Goal: Register for event/course

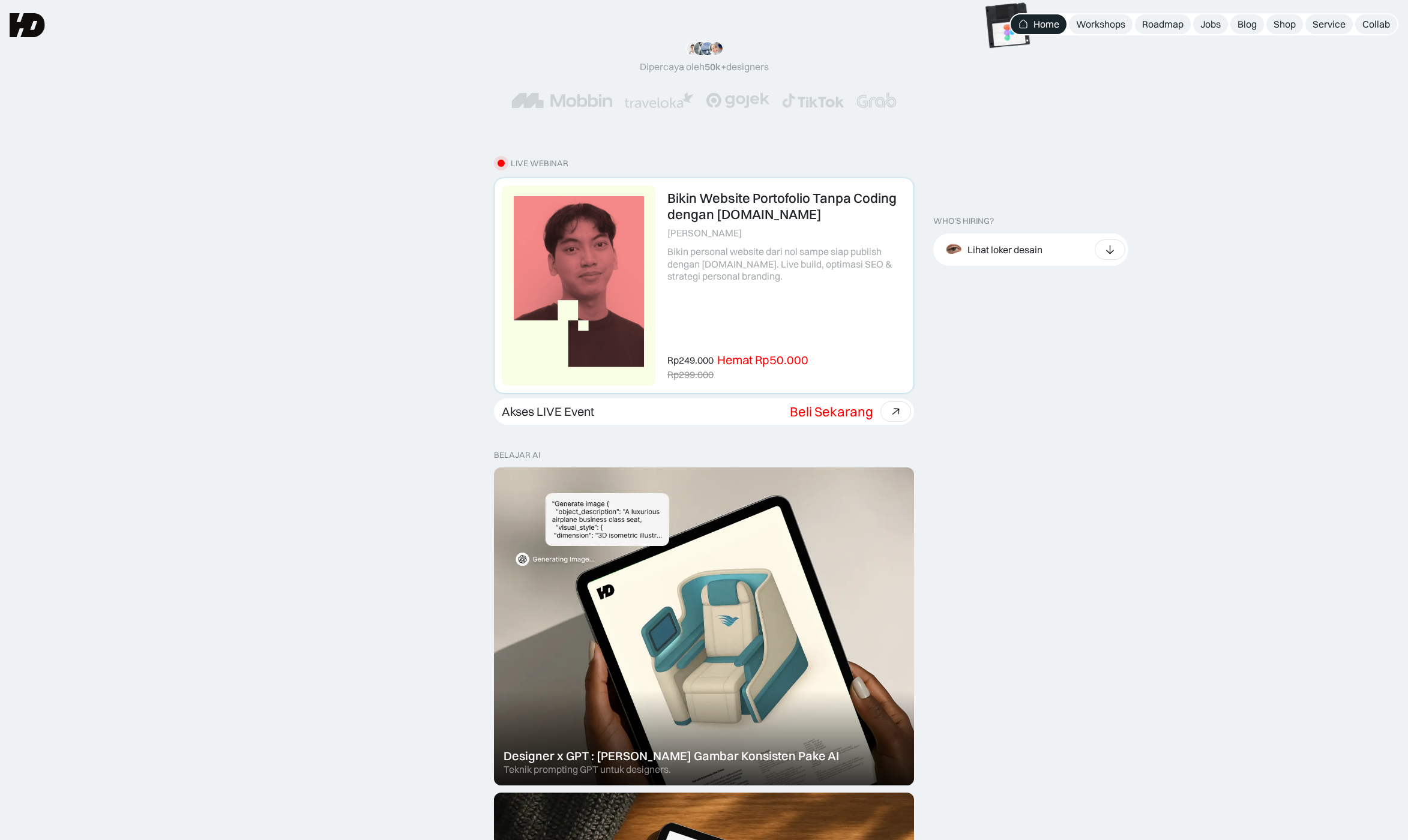
scroll to position [120, 0]
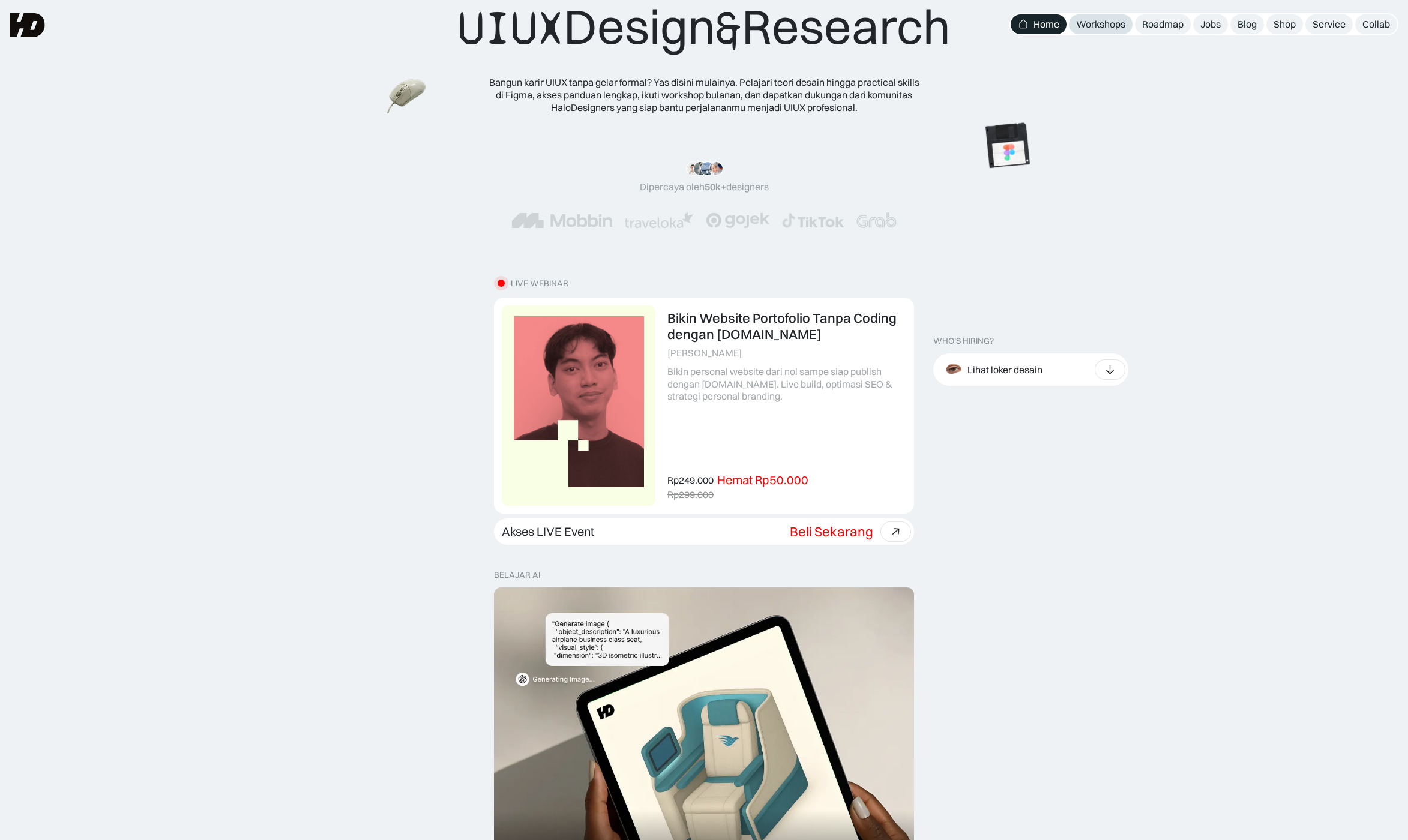
click at [1102, 26] on div "Workshops" at bounding box center [1101, 24] width 49 height 13
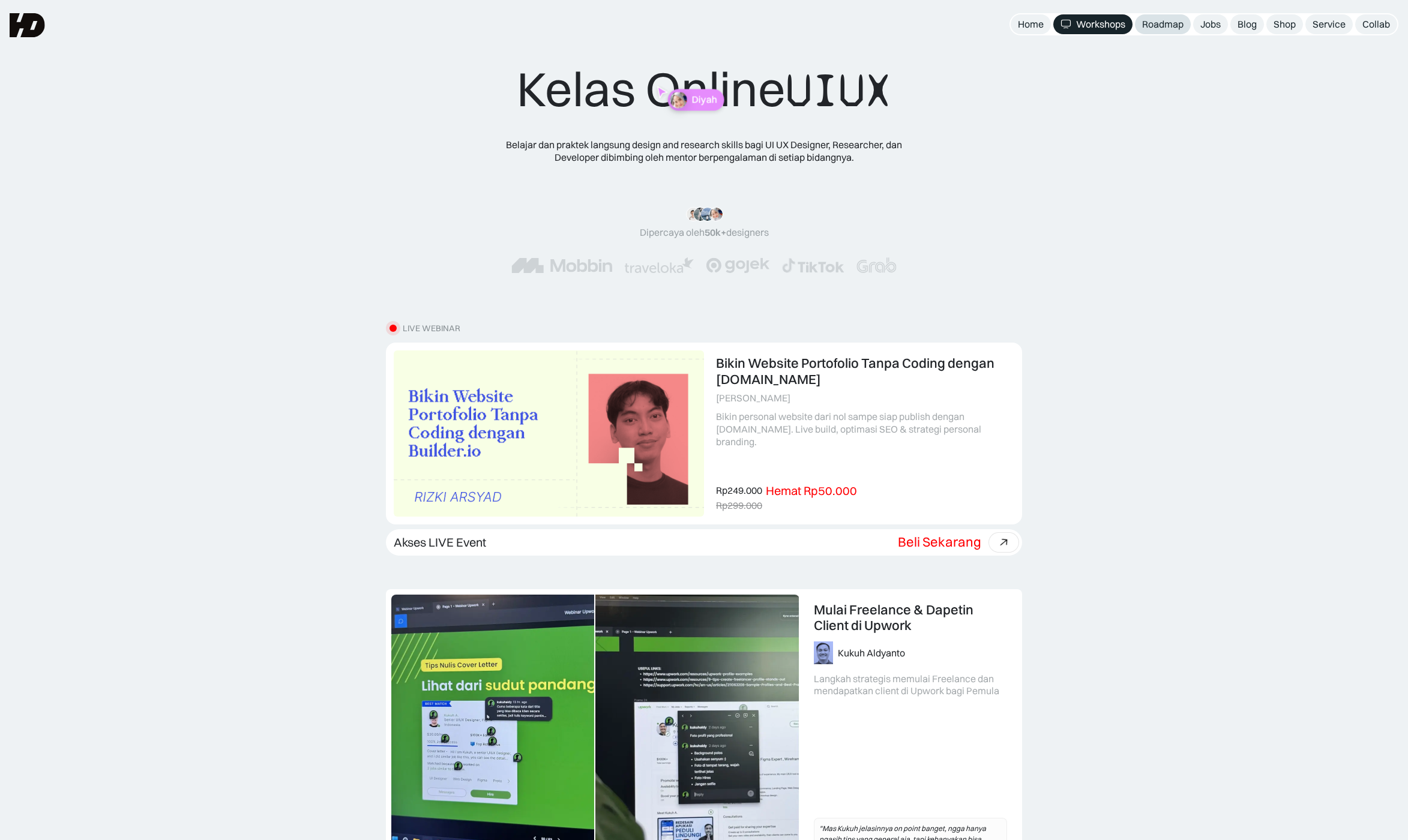
click at [1171, 25] on div "Roadmap" at bounding box center [1163, 24] width 42 height 13
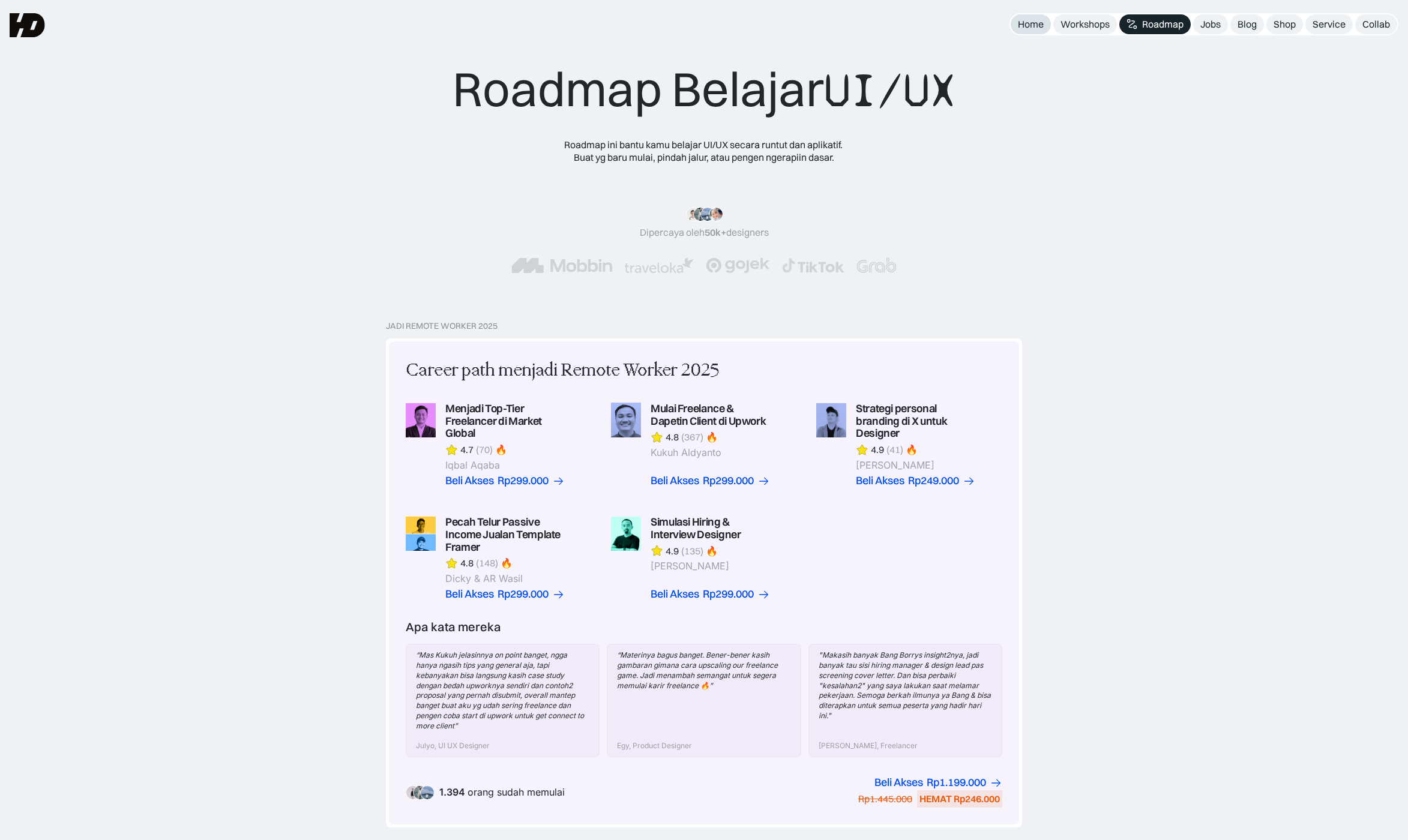
click at [1035, 26] on div "Home" at bounding box center [1031, 24] width 26 height 13
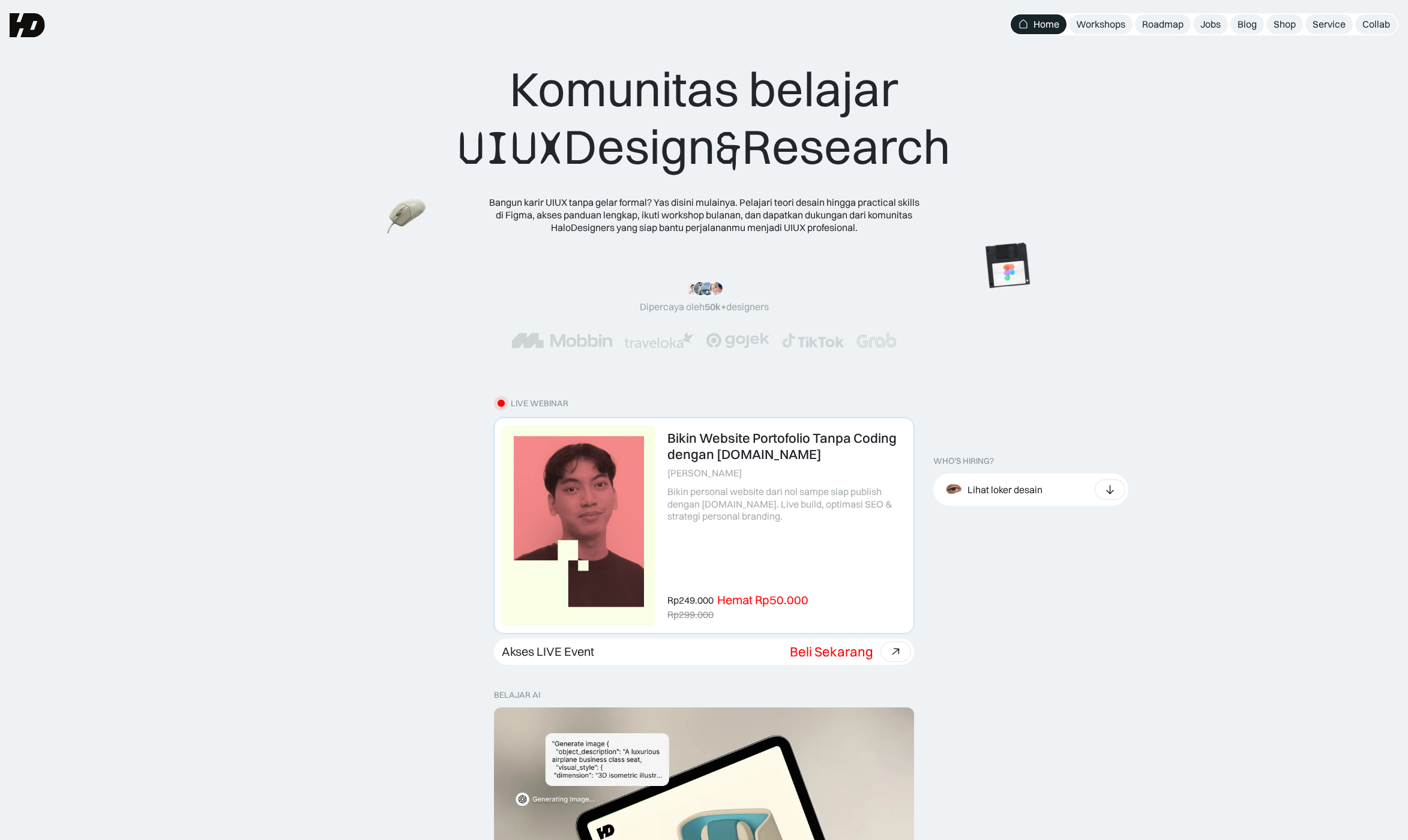
click at [818, 576] on link at bounding box center [704, 526] width 419 height 215
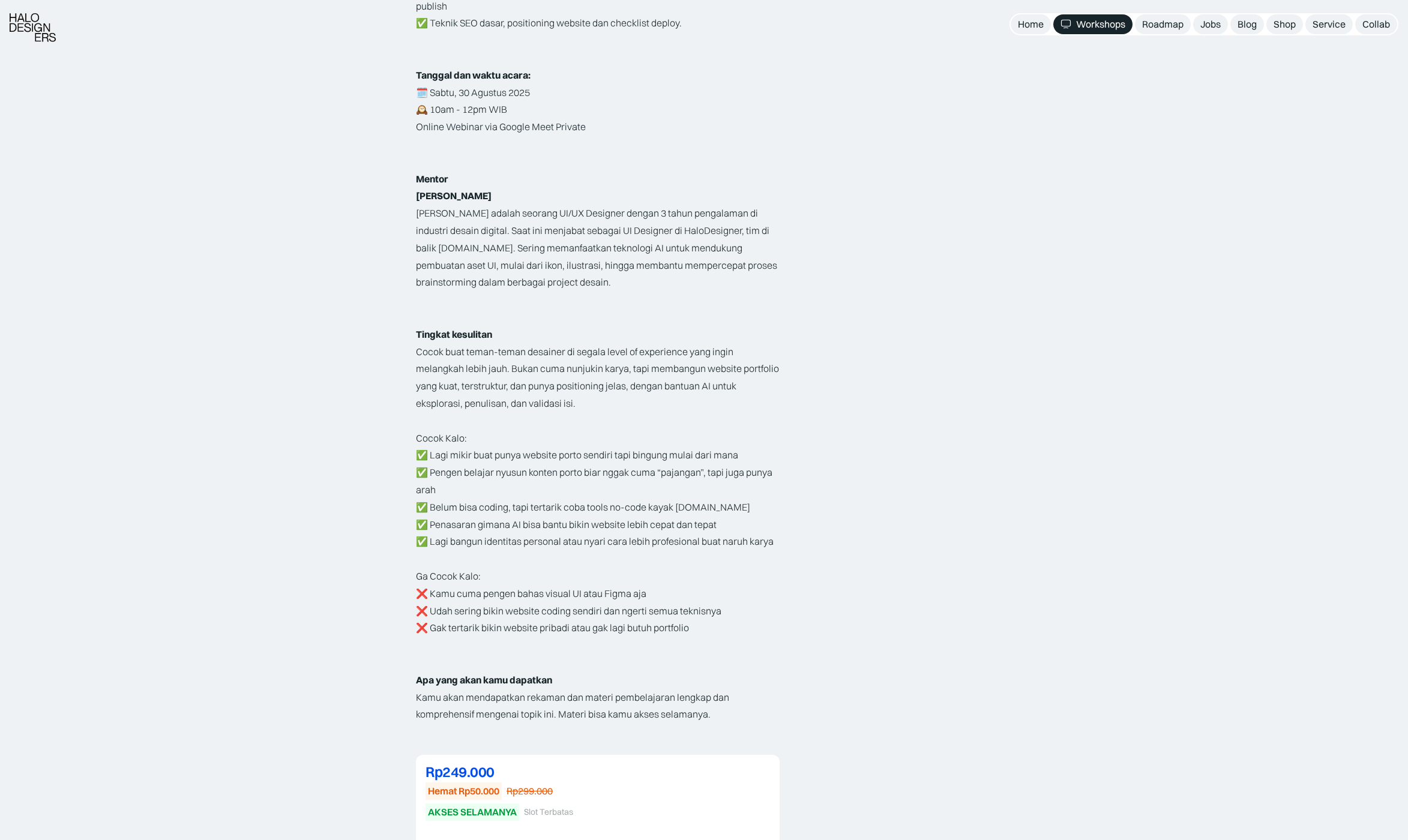
scroll to position [661, 0]
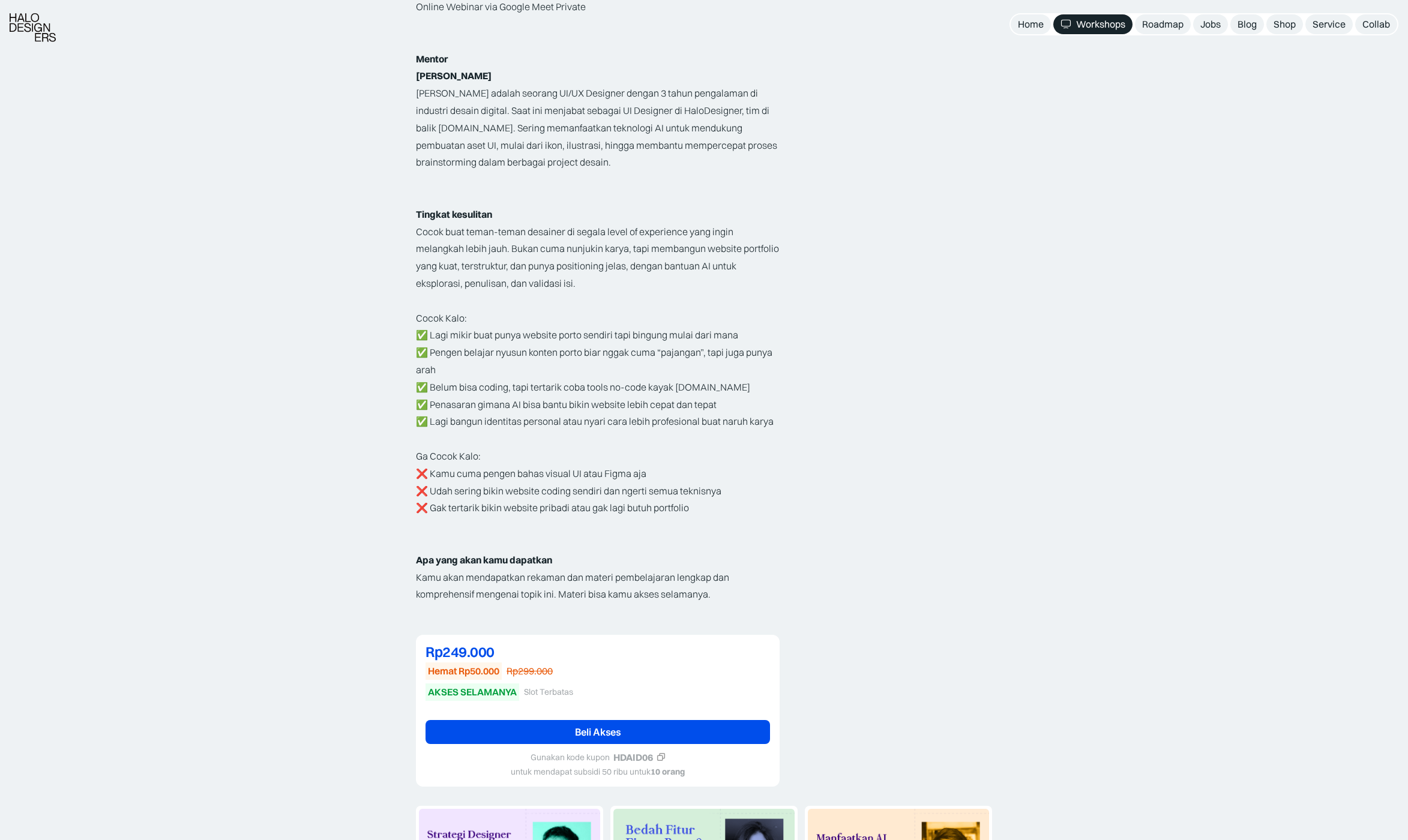
scroll to position [781, 0]
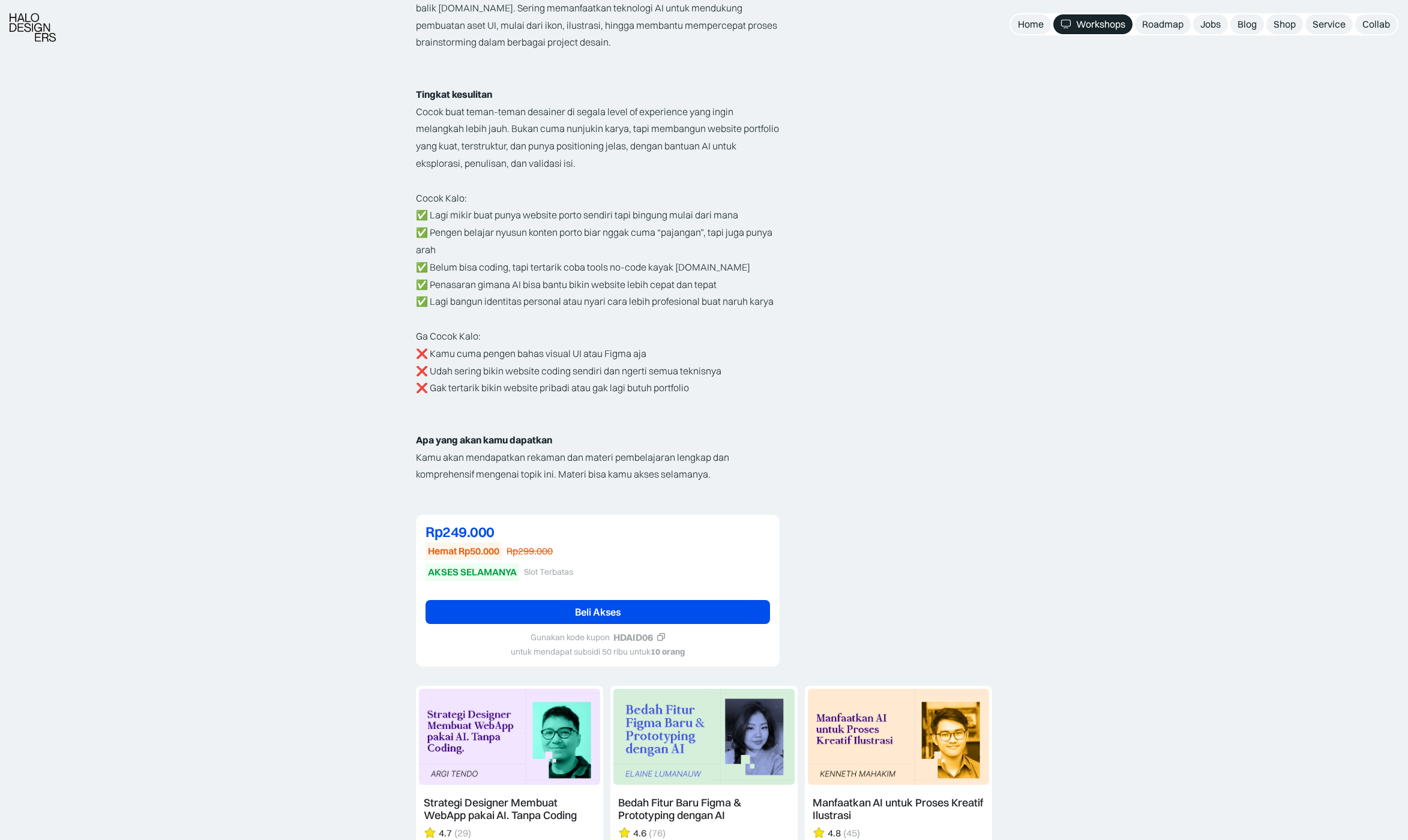
click at [660, 634] on icon at bounding box center [661, 637] width 7 height 7
click at [685, 601] on link "Beli Akses" at bounding box center [598, 613] width 345 height 24
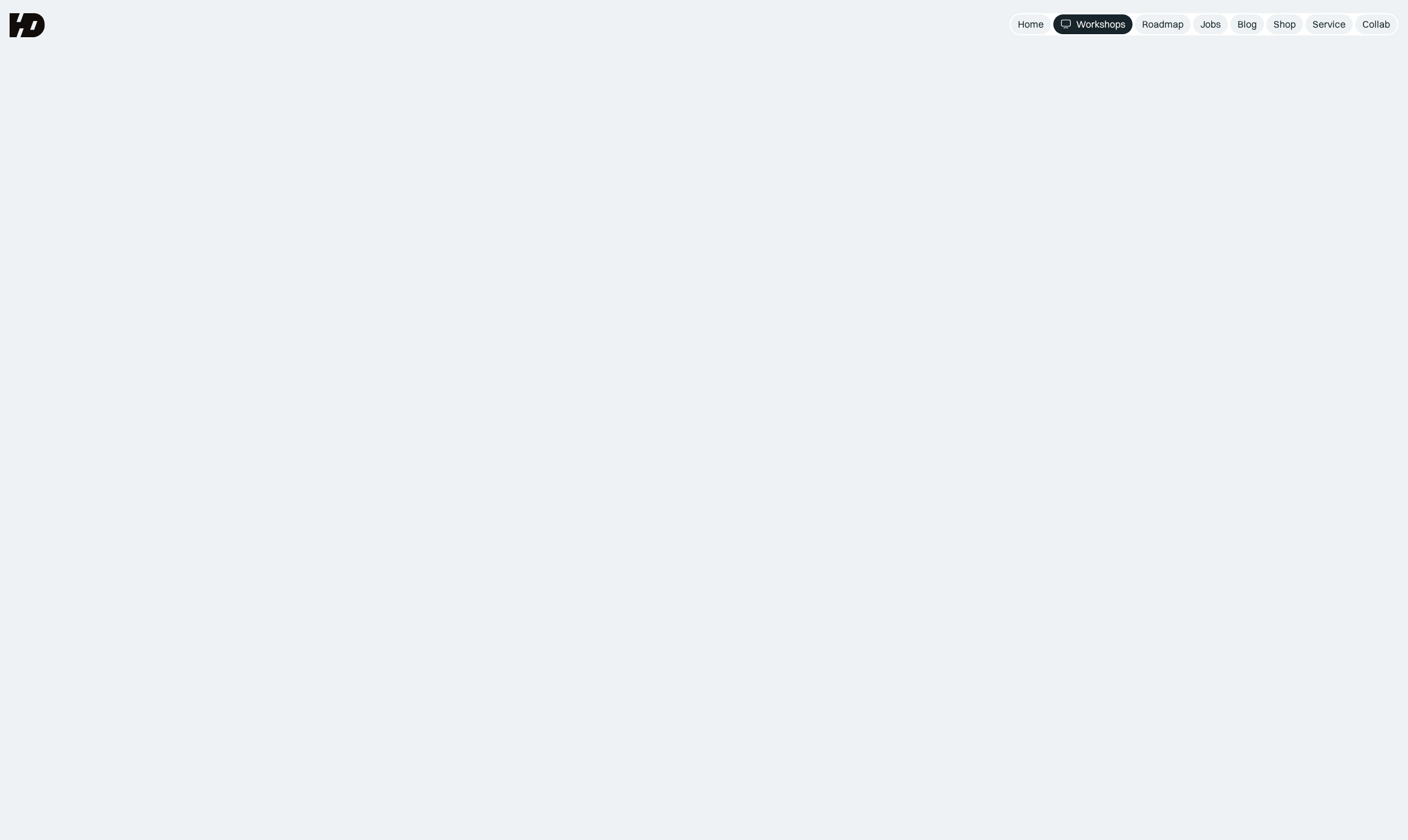
scroll to position [800, 0]
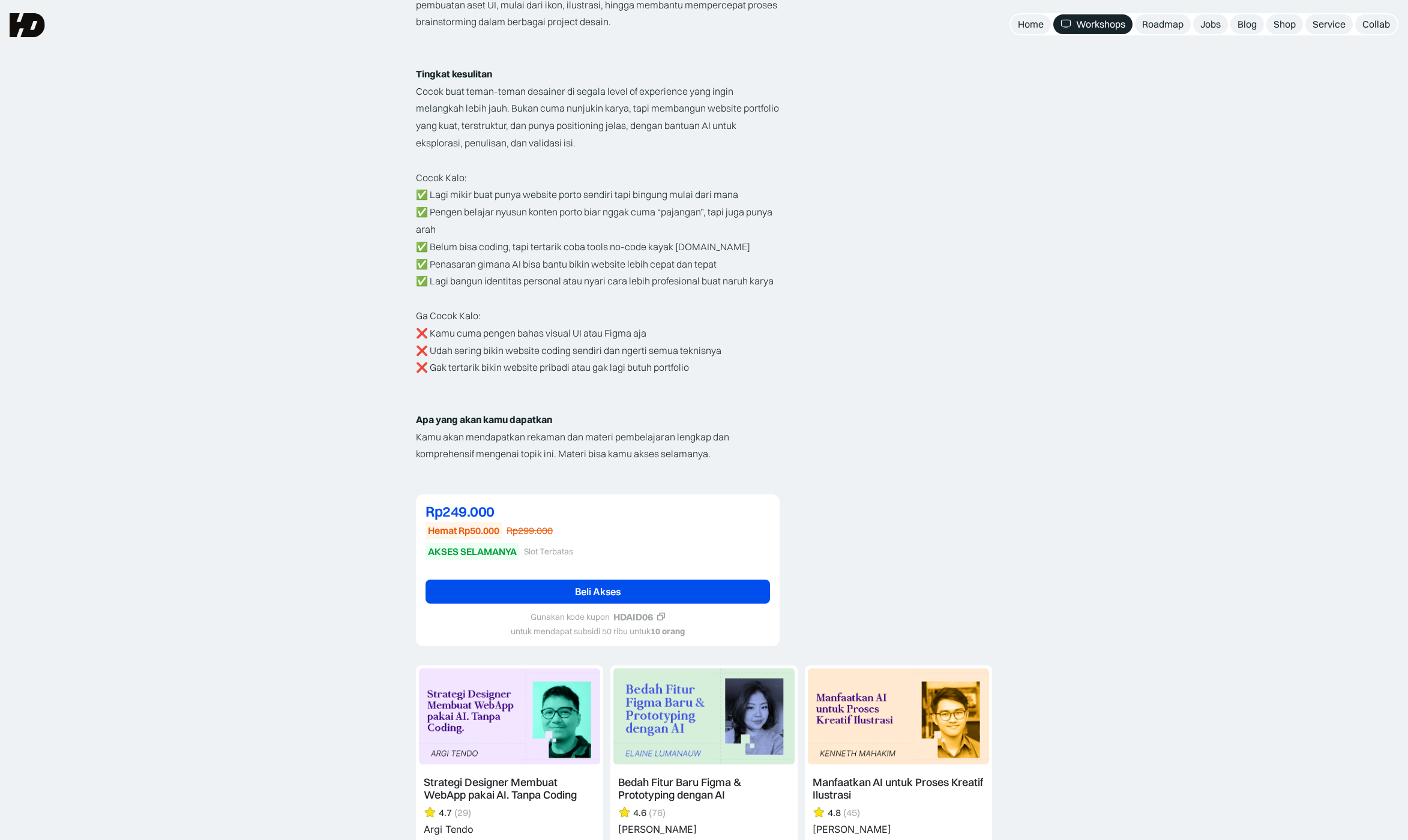
click at [530, 580] on link "Beli Akses" at bounding box center [598, 592] width 345 height 24
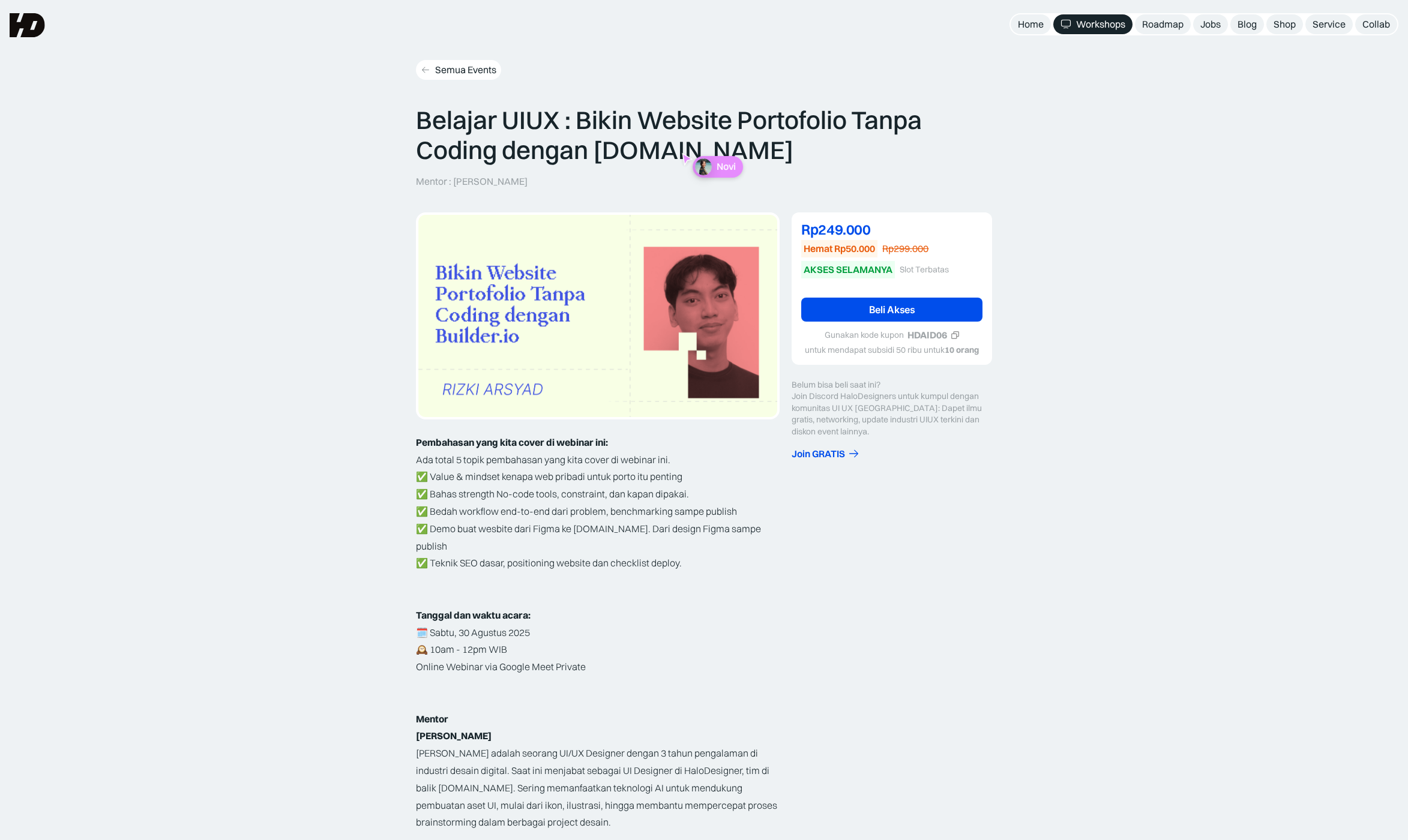
click at [460, 70] on div "Semua Events" at bounding box center [466, 70] width 61 height 13
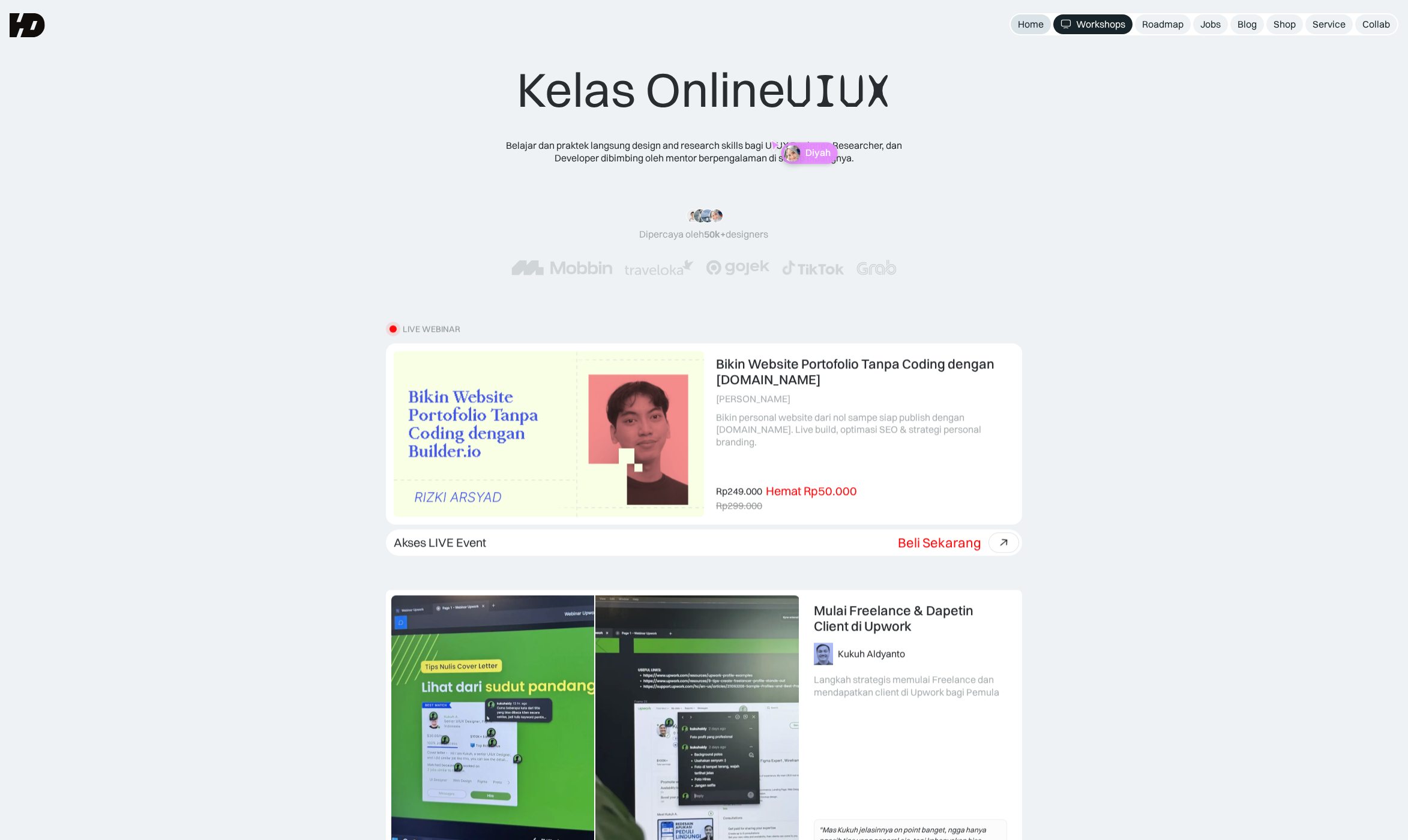
click at [1032, 20] on div "Home" at bounding box center [1031, 24] width 26 height 13
